Goal: Communication & Community: Answer question/provide support

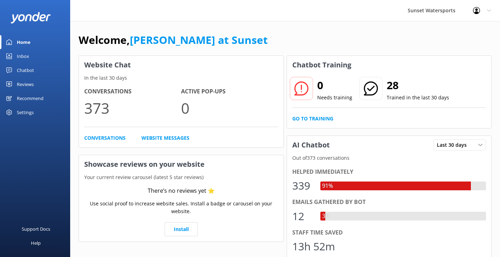
click at [26, 58] on div "Inbox" at bounding box center [23, 56] width 12 height 14
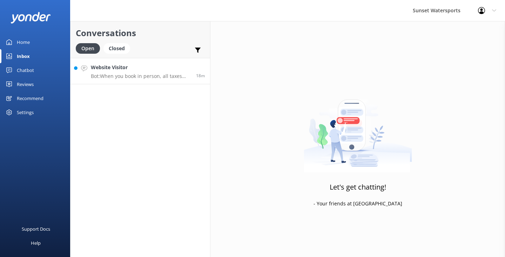
click at [176, 77] on p "Bot: When you book in person, all taxes and fees will be identified for you, ju…" at bounding box center [141, 76] width 100 height 6
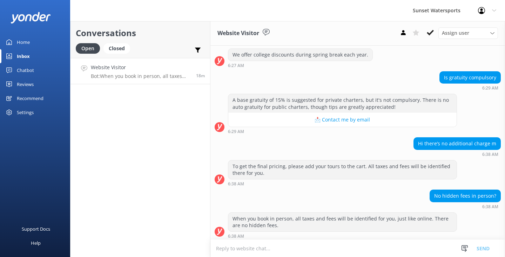
scroll to position [644, 0]
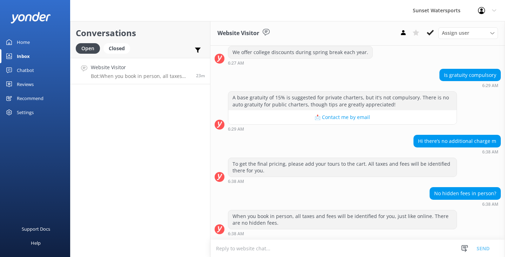
scroll to position [644, 0]
click at [431, 33] on use at bounding box center [430, 33] width 7 height 6
